Goal: Information Seeking & Learning: Learn about a topic

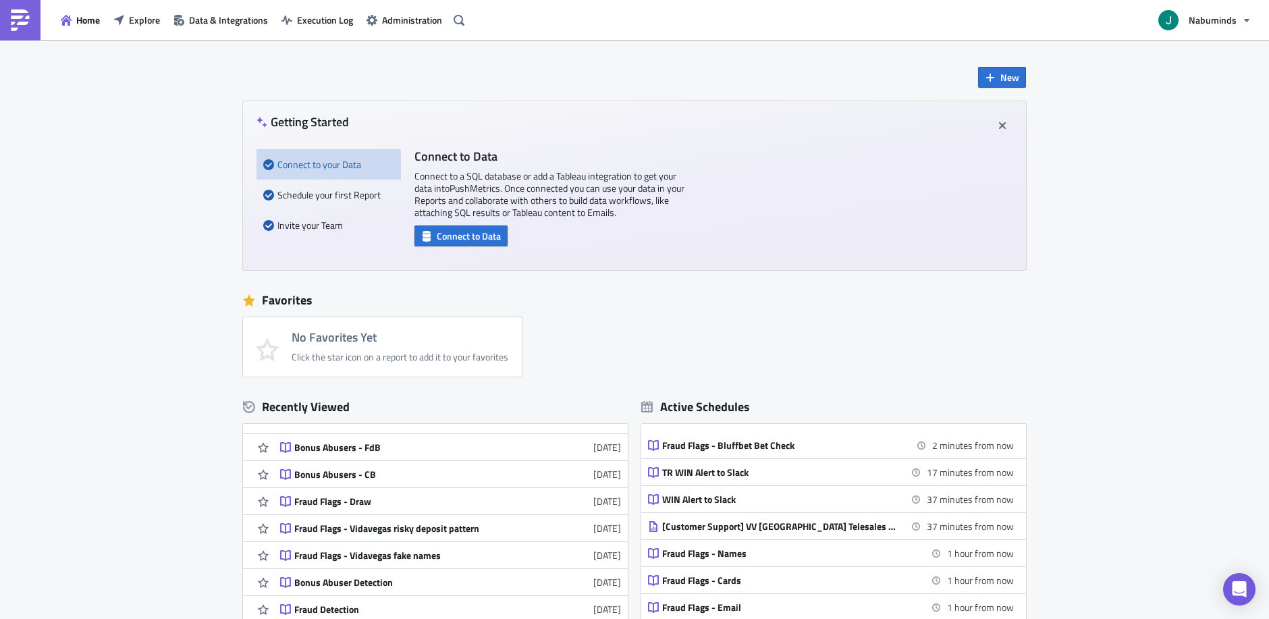
scroll to position [109, 0]
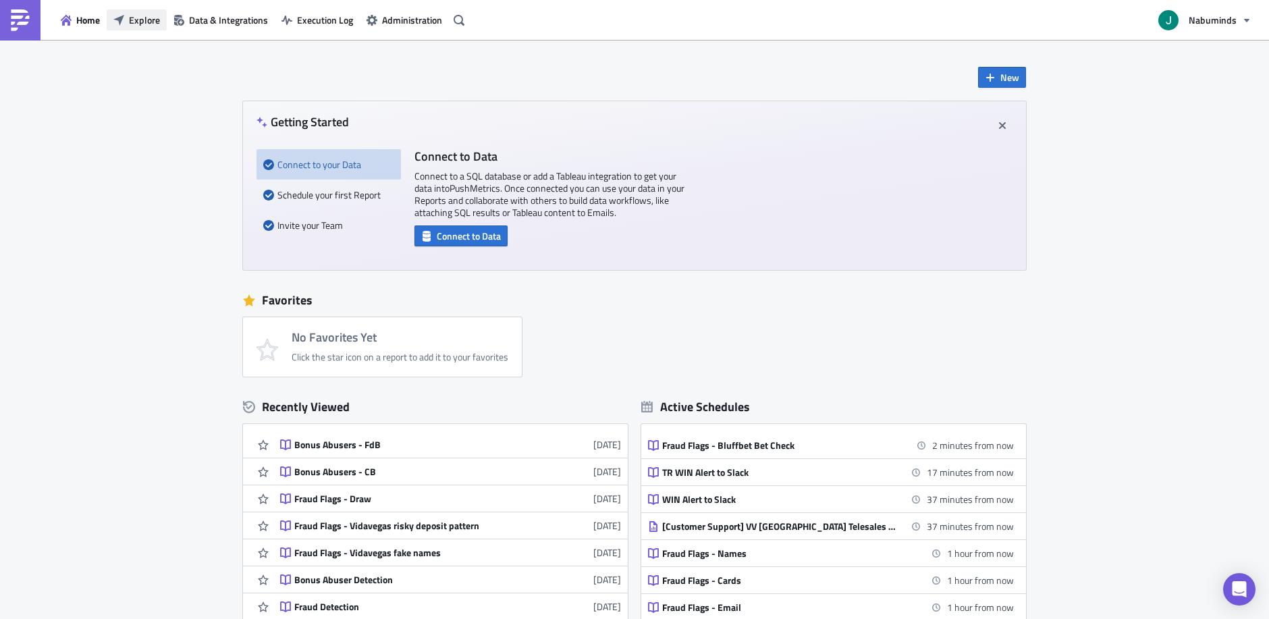
click at [137, 24] on span "Explore" at bounding box center [144, 20] width 31 height 14
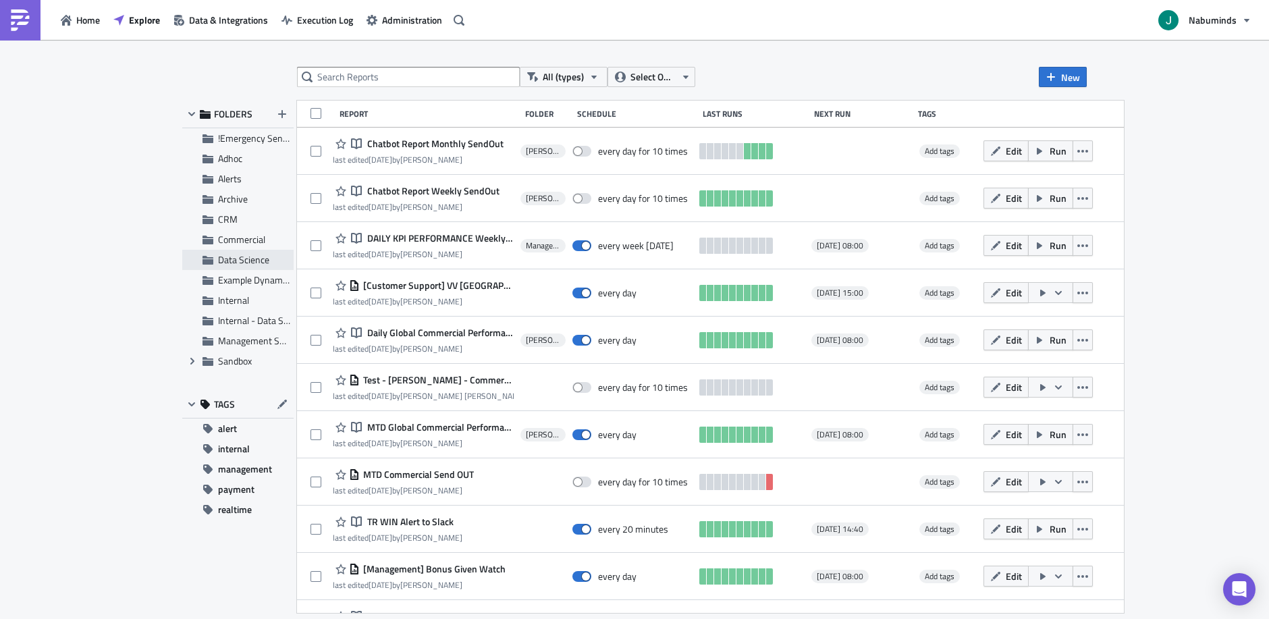
click at [246, 264] on span "Data Science" at bounding box center [243, 259] width 51 height 14
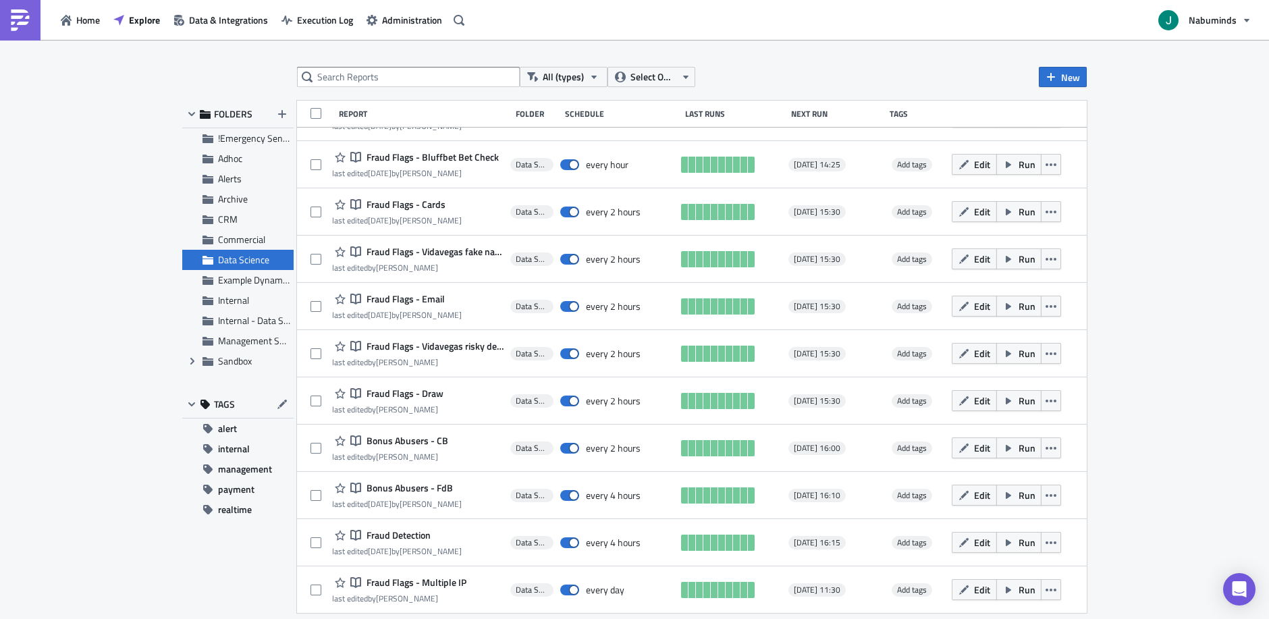
scroll to position [257, 0]
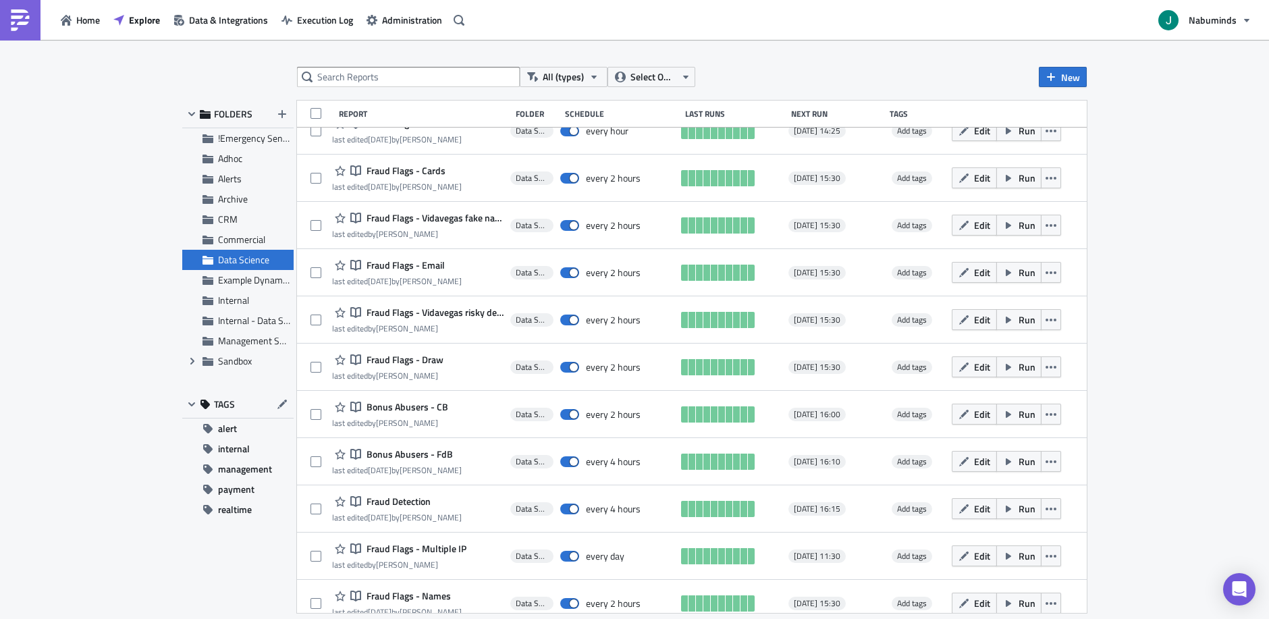
click at [456, 215] on span "Fraud Flags - Vidavegas fake names" at bounding box center [433, 218] width 140 height 12
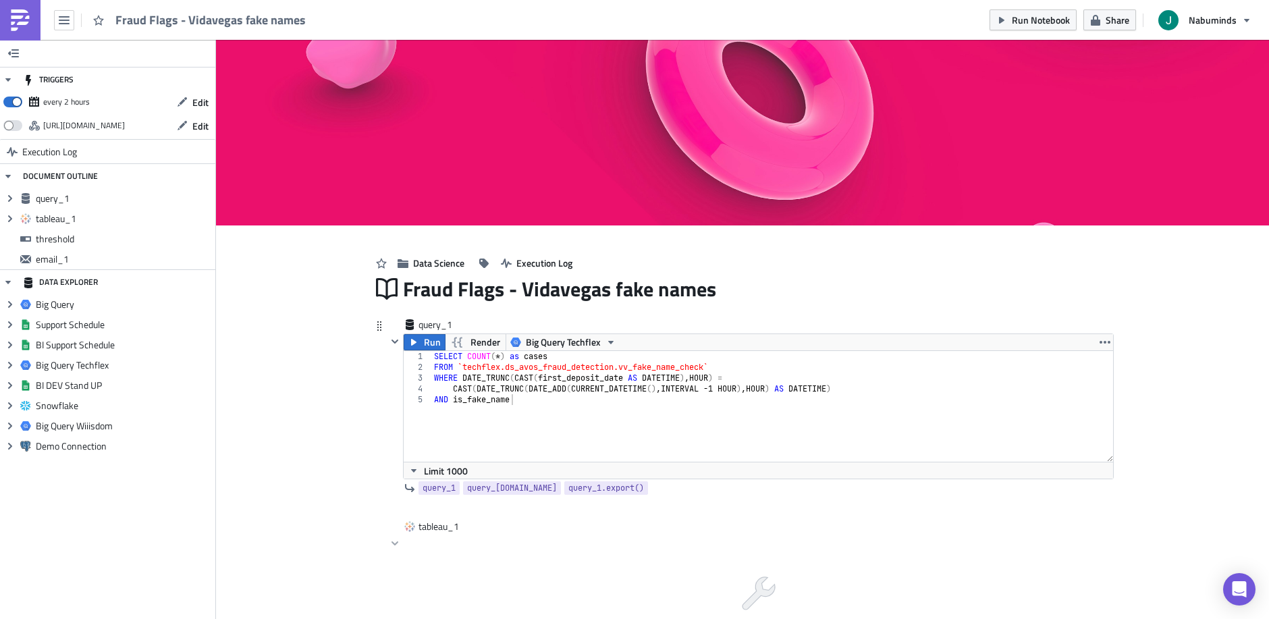
type textarea "FROM `techflex.ds_avos_fraud_detection.vv_fake_name_check`"
click at [694, 369] on div "SELECT COUNT ( * ) as cases FROM `techflex.ds_avos_fraud_detection.vv_fake_name…" at bounding box center [772, 417] width 682 height 132
click at [68, 19] on icon "button" at bounding box center [64, 20] width 11 height 11
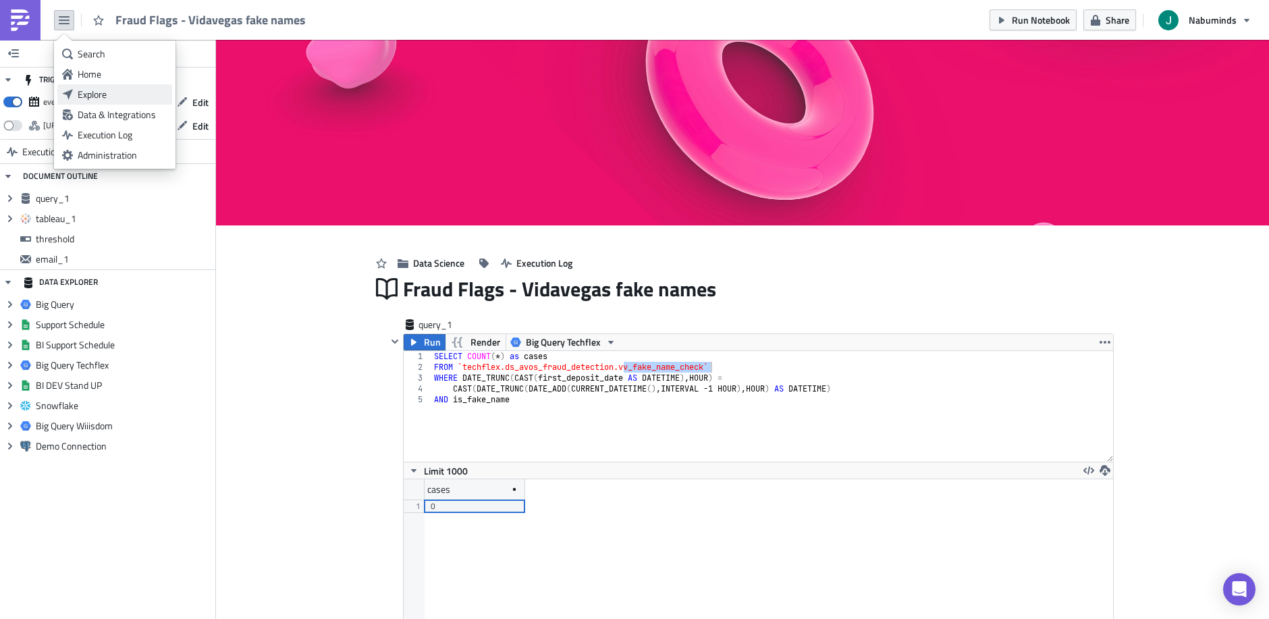
click at [88, 88] on div "Explore" at bounding box center [123, 95] width 90 height 14
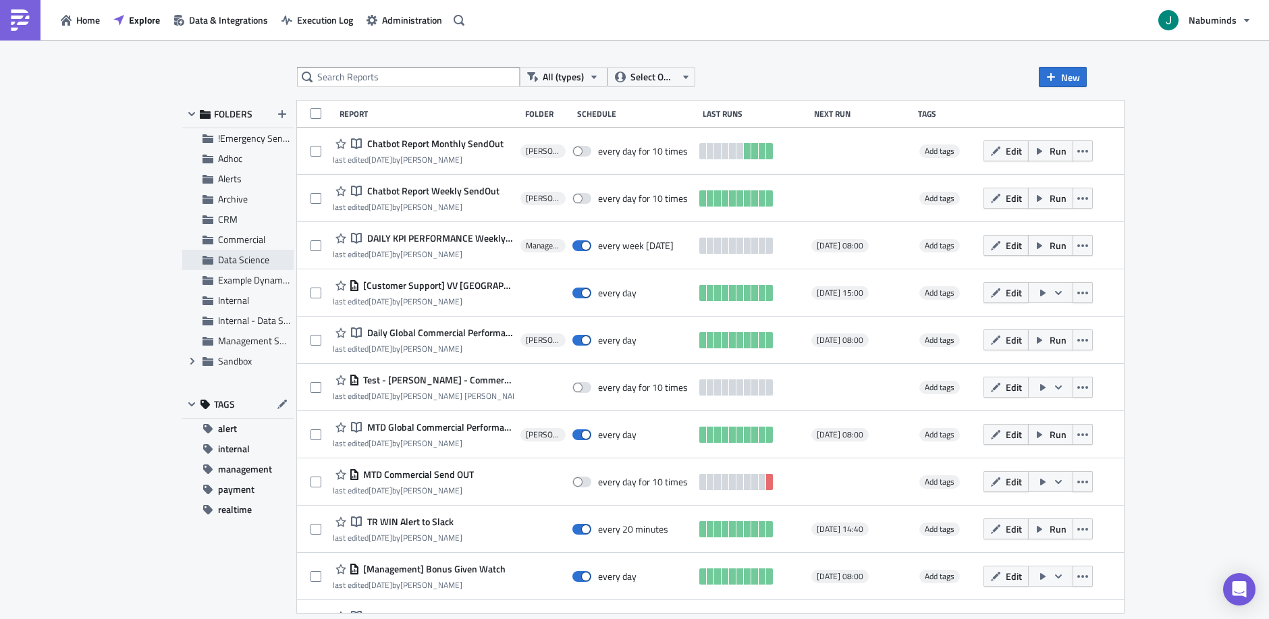
click at [247, 259] on span "Data Science" at bounding box center [243, 259] width 51 height 14
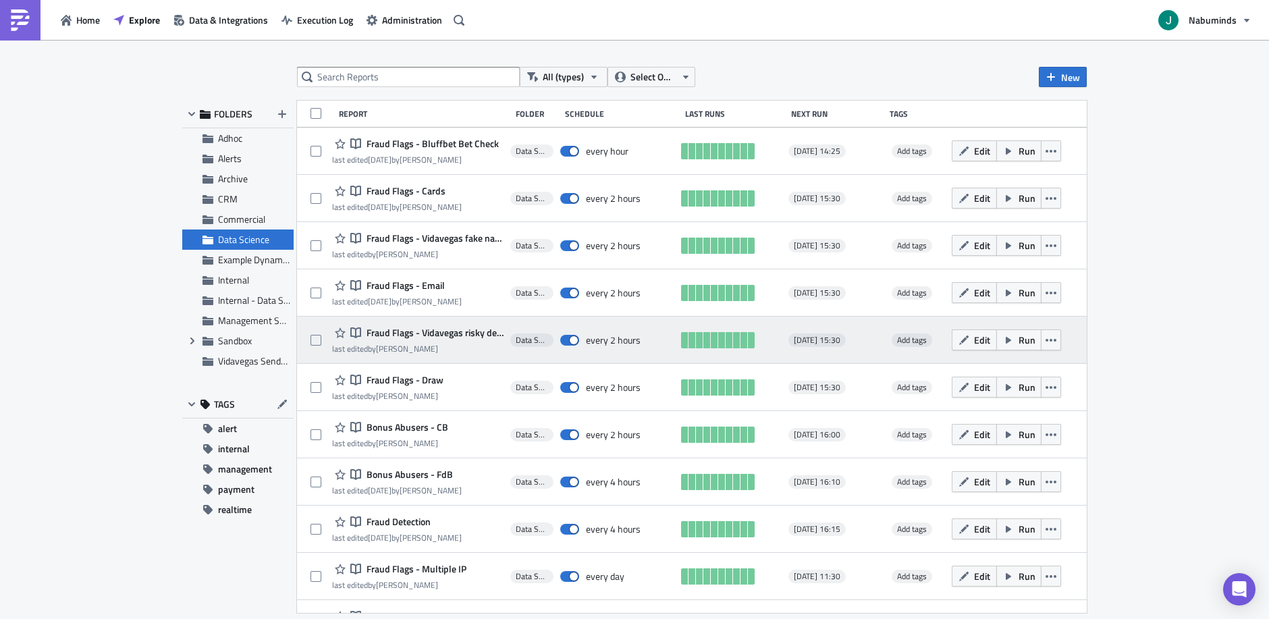
scroll to position [235, 0]
click at [1049, 340] on icon "button" at bounding box center [1051, 341] width 11 height 11
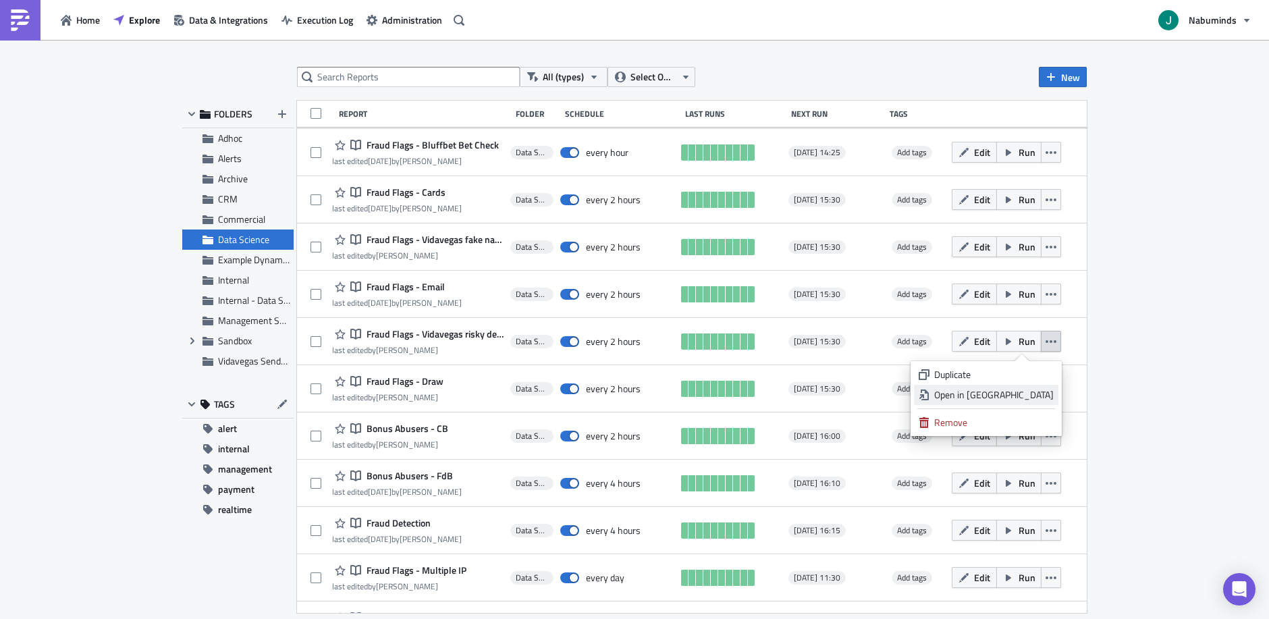
click at [1000, 394] on div "Open in New Tab" at bounding box center [993, 395] width 119 height 14
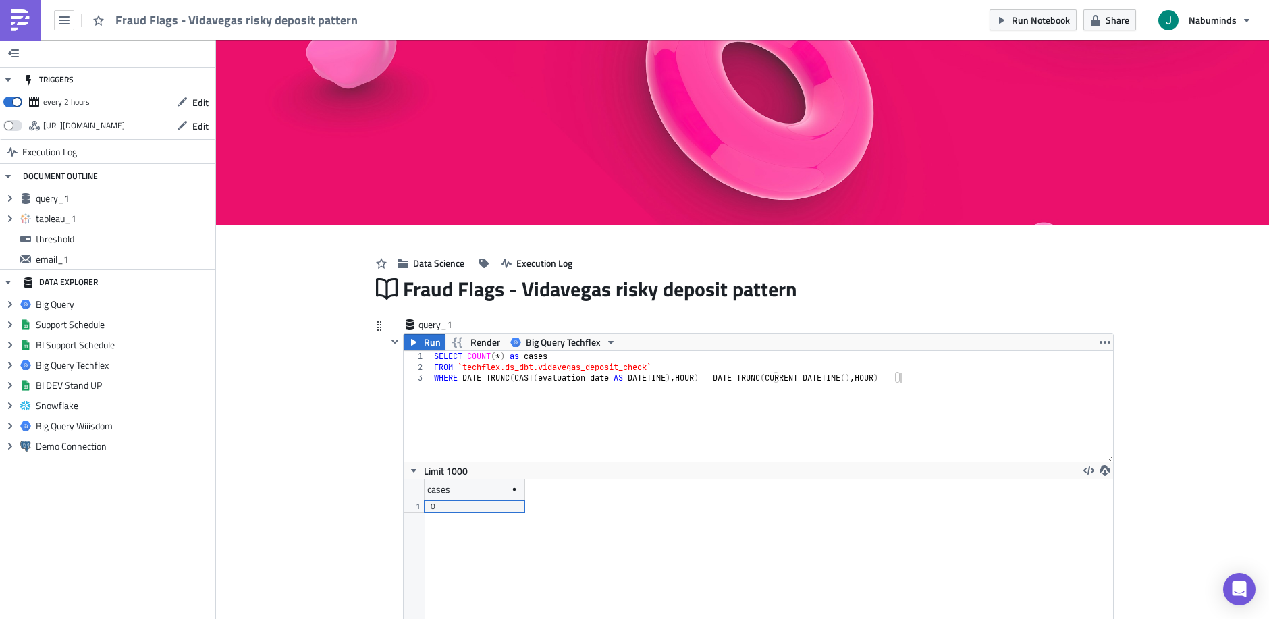
scroll to position [154, 709]
type textarea "FROM `techflex.ds_dbt.vidavegas_deposit_check`"
click at [596, 367] on div "SELECT COUNT ( * ) as cases FROM `techflex.ds_dbt.vidavegas_deposit_check` WHER…" at bounding box center [780, 417] width 698 height 132
click at [596, 367] on div "SELECT COUNT ( * ) as cases FROM `techflex.ds_dbt.vidavegas_deposit_check` WHER…" at bounding box center [772, 417] width 682 height 132
